Goal: Task Accomplishment & Management: Use online tool/utility

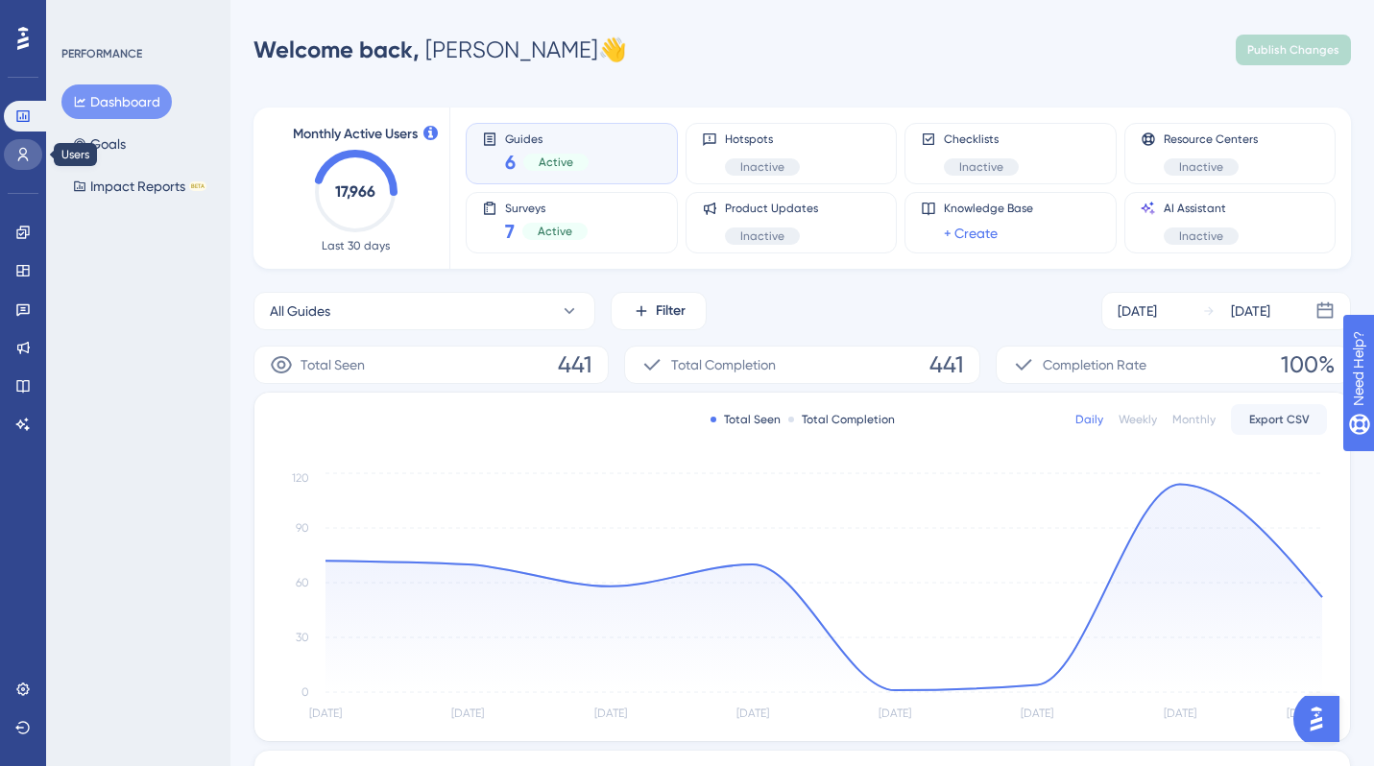
click at [32, 161] on link at bounding box center [23, 154] width 38 height 31
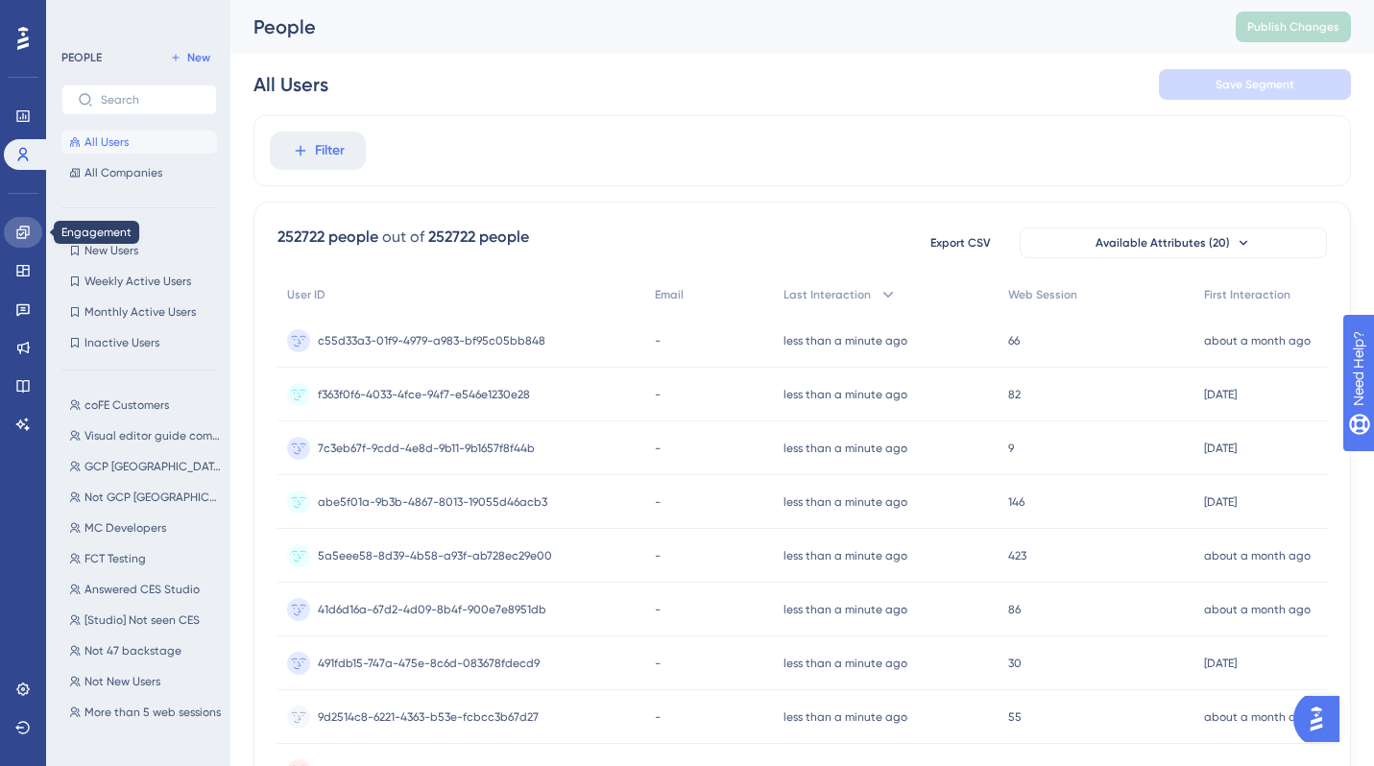
click at [20, 247] on link at bounding box center [23, 232] width 38 height 31
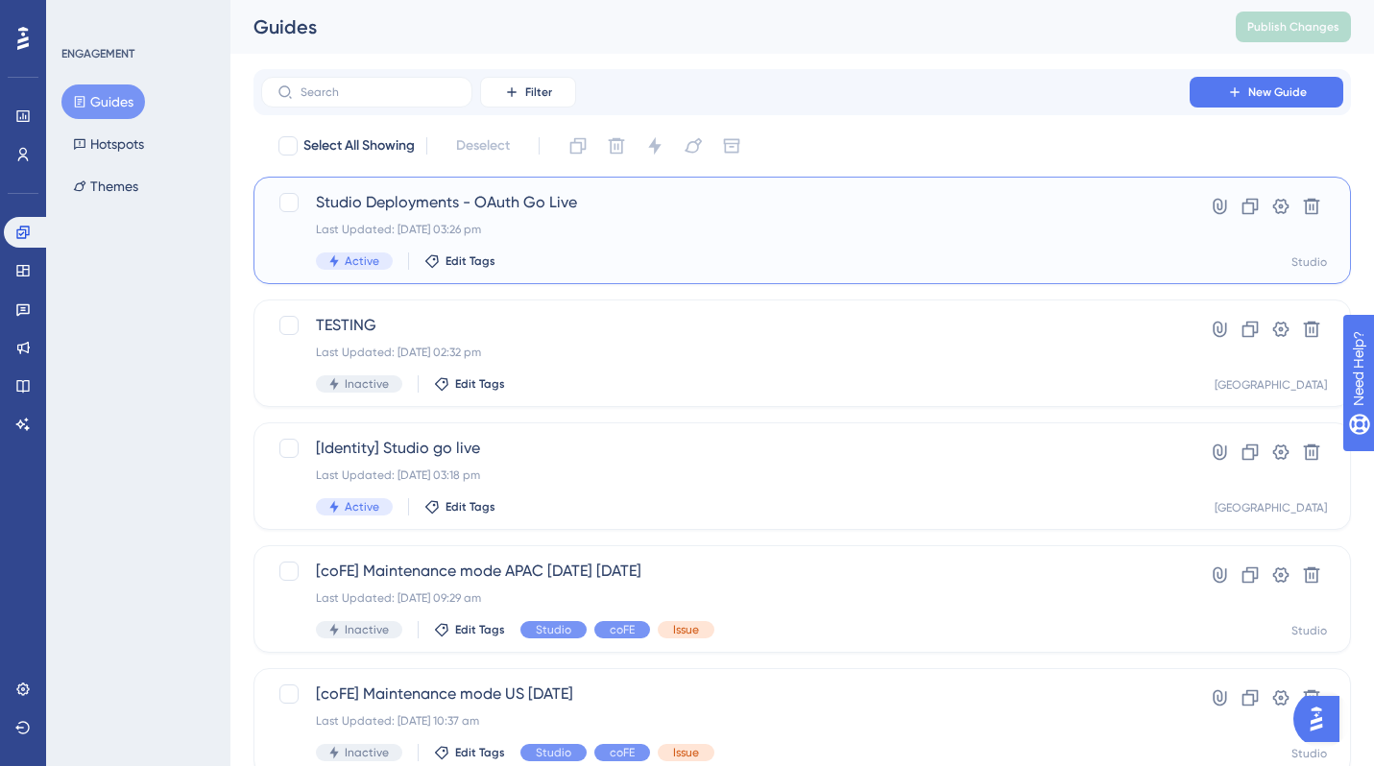
click at [555, 230] on div "Last Updated: [DATE] 03:26 pm" at bounding box center [725, 229] width 819 height 15
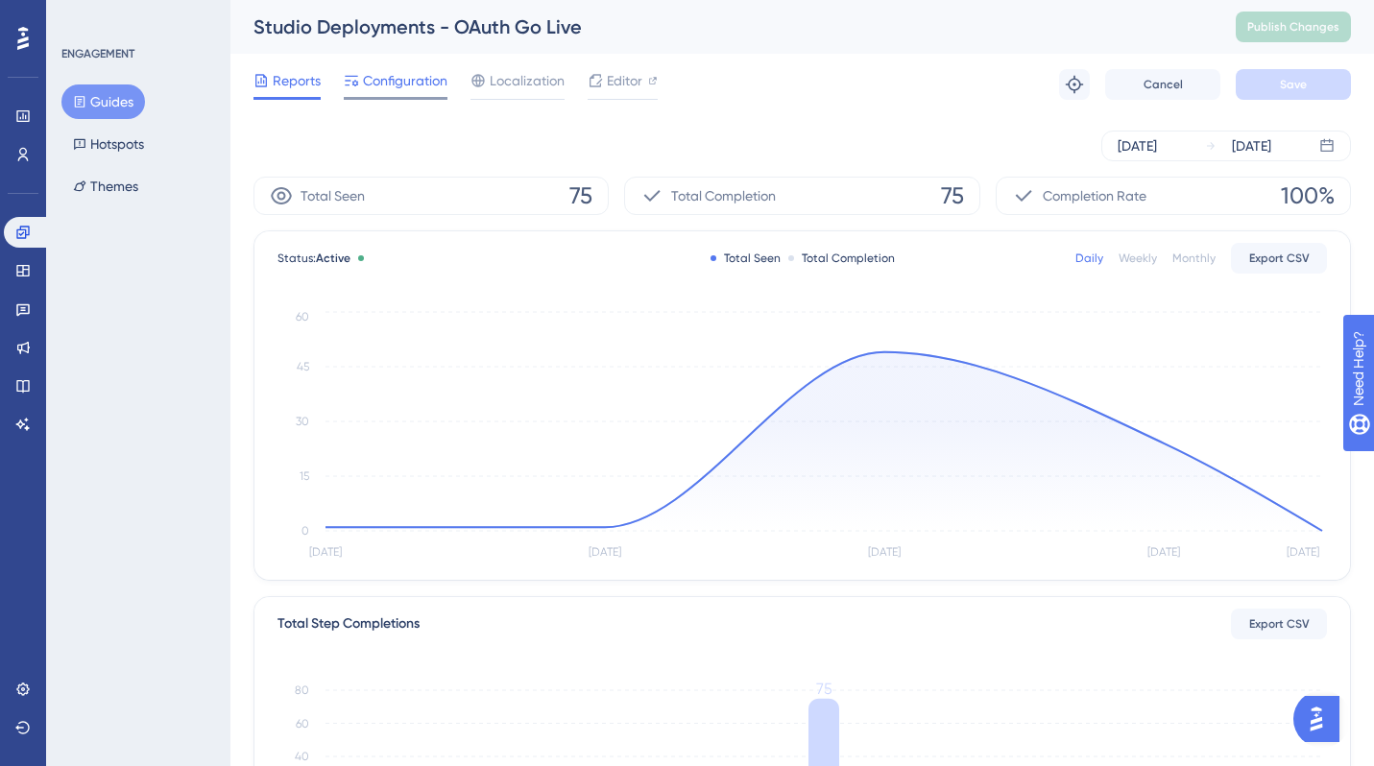
click at [422, 97] on div at bounding box center [396, 98] width 104 height 3
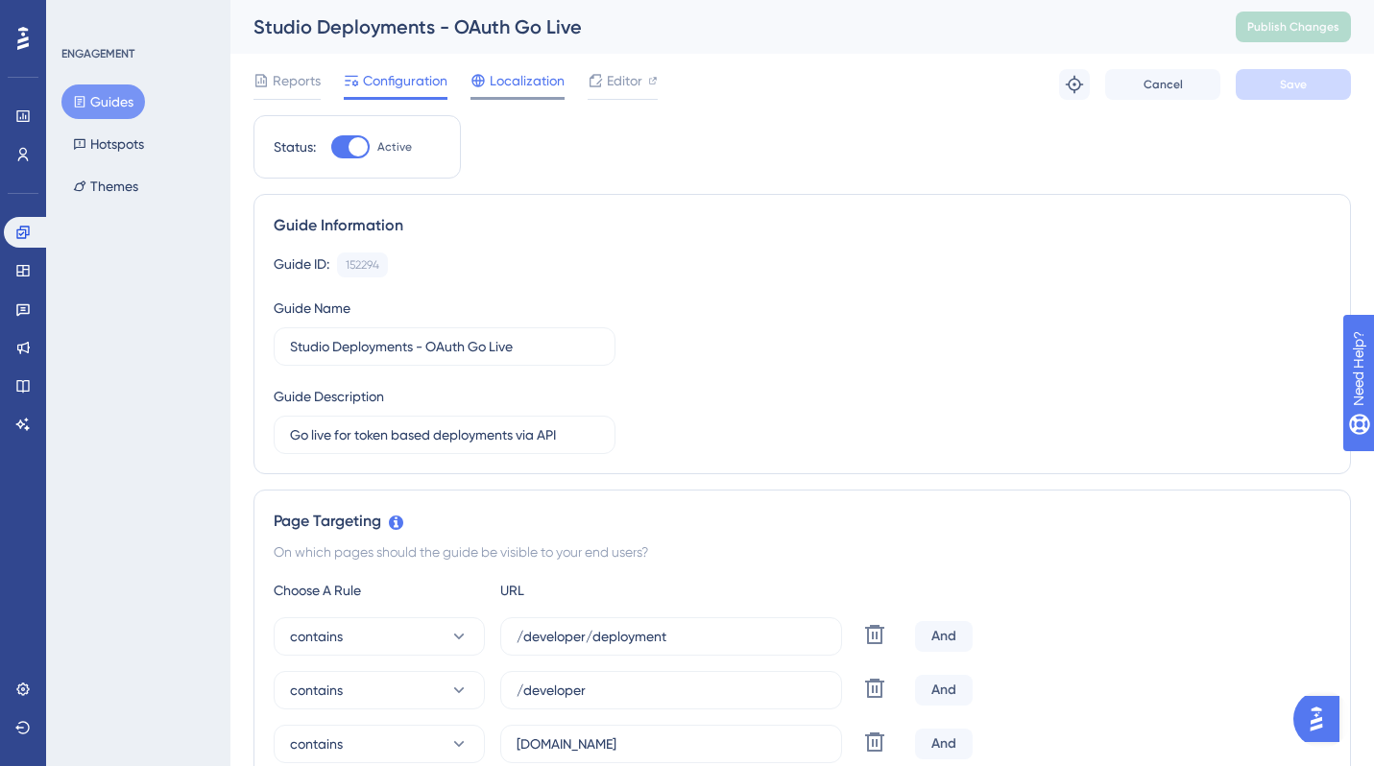
click at [490, 91] on span "Localization" at bounding box center [527, 80] width 75 height 23
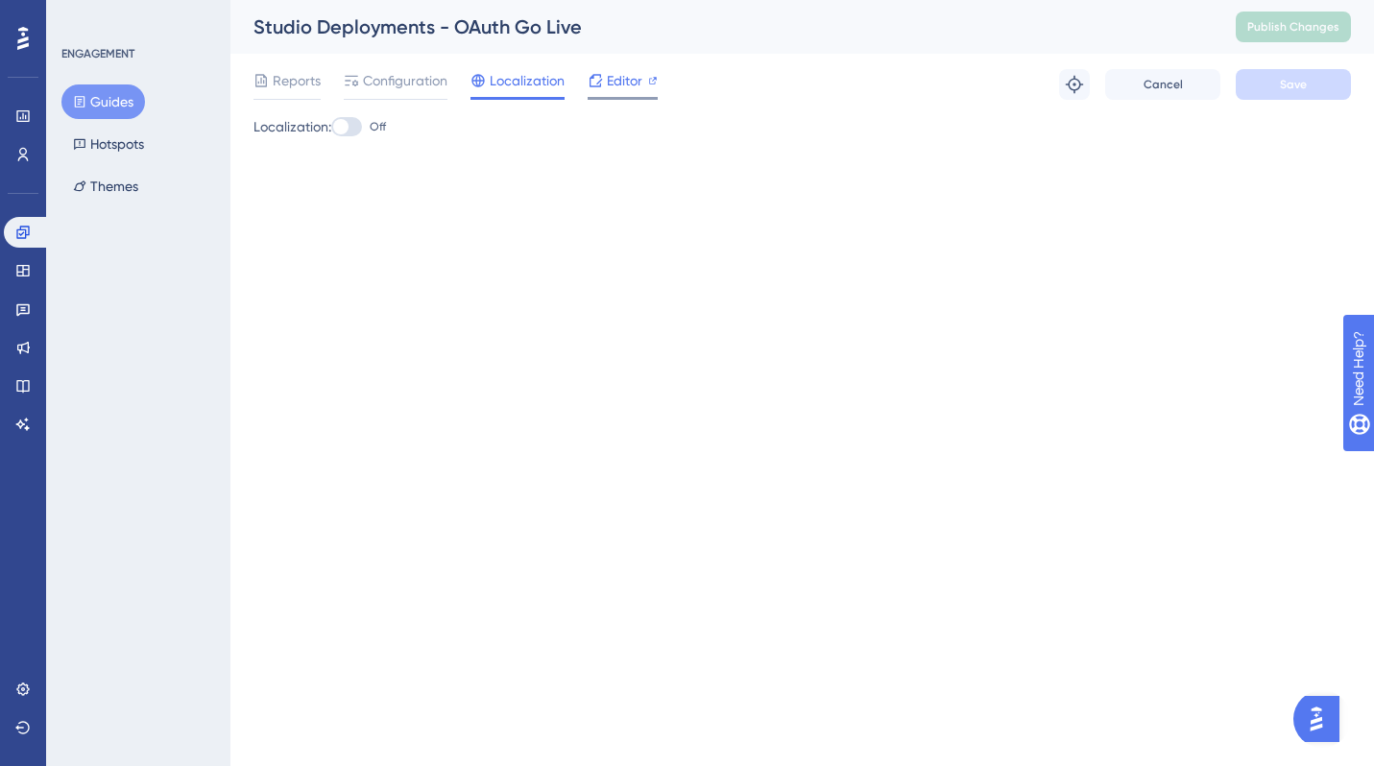
click at [618, 91] on span "Editor" at bounding box center [625, 80] width 36 height 23
